Goal: Task Accomplishment & Management: Complete application form

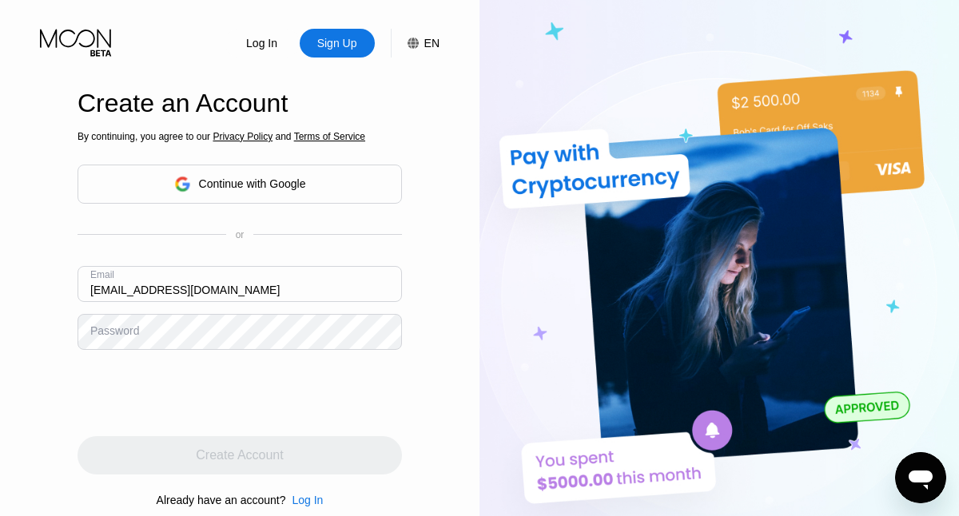
type input "[EMAIL_ADDRESS][DOMAIN_NAME]"
click at [240, 456] on div "Create Account" at bounding box center [239, 456] width 87 height 16
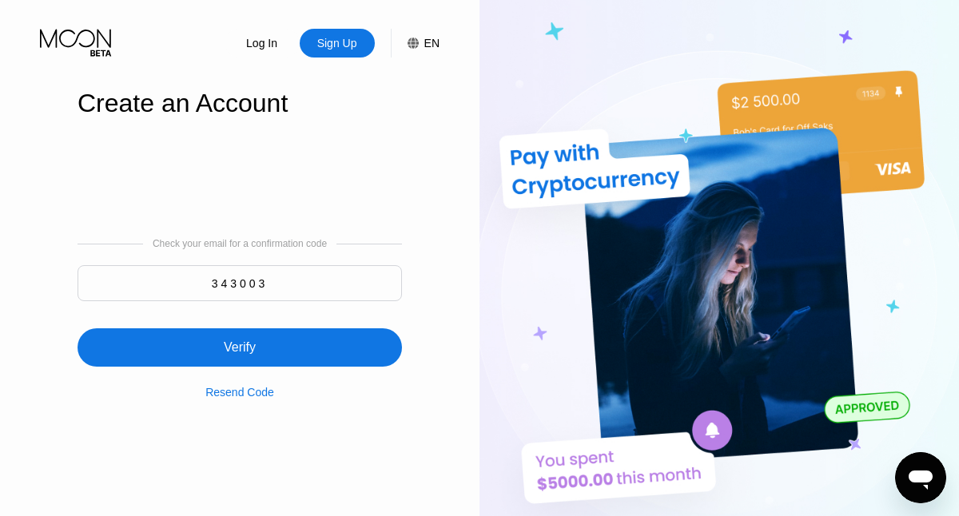
type input "343003"
click at [240, 338] on div "Verify" at bounding box center [240, 347] width 324 height 38
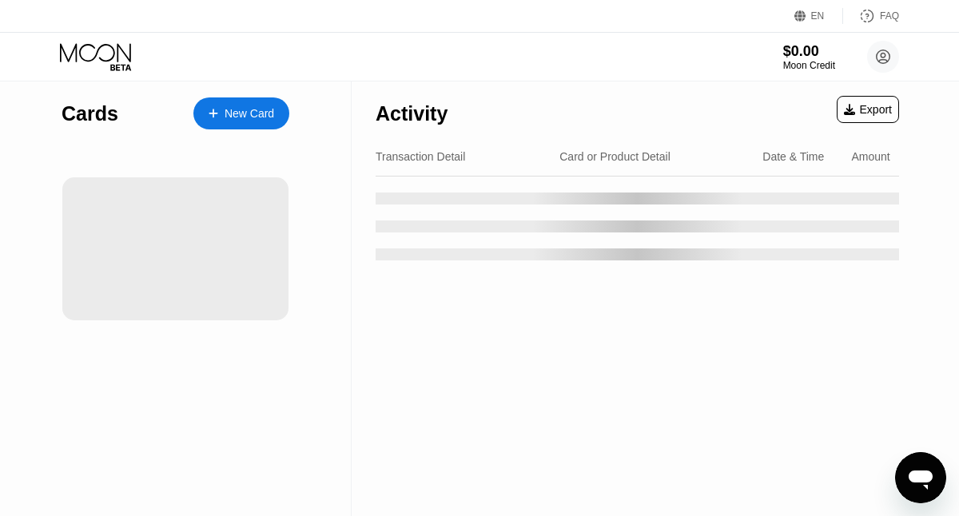
click at [241, 113] on div "New Card" at bounding box center [250, 114] width 50 height 14
